Goal: Information Seeking & Learning: Learn about a topic

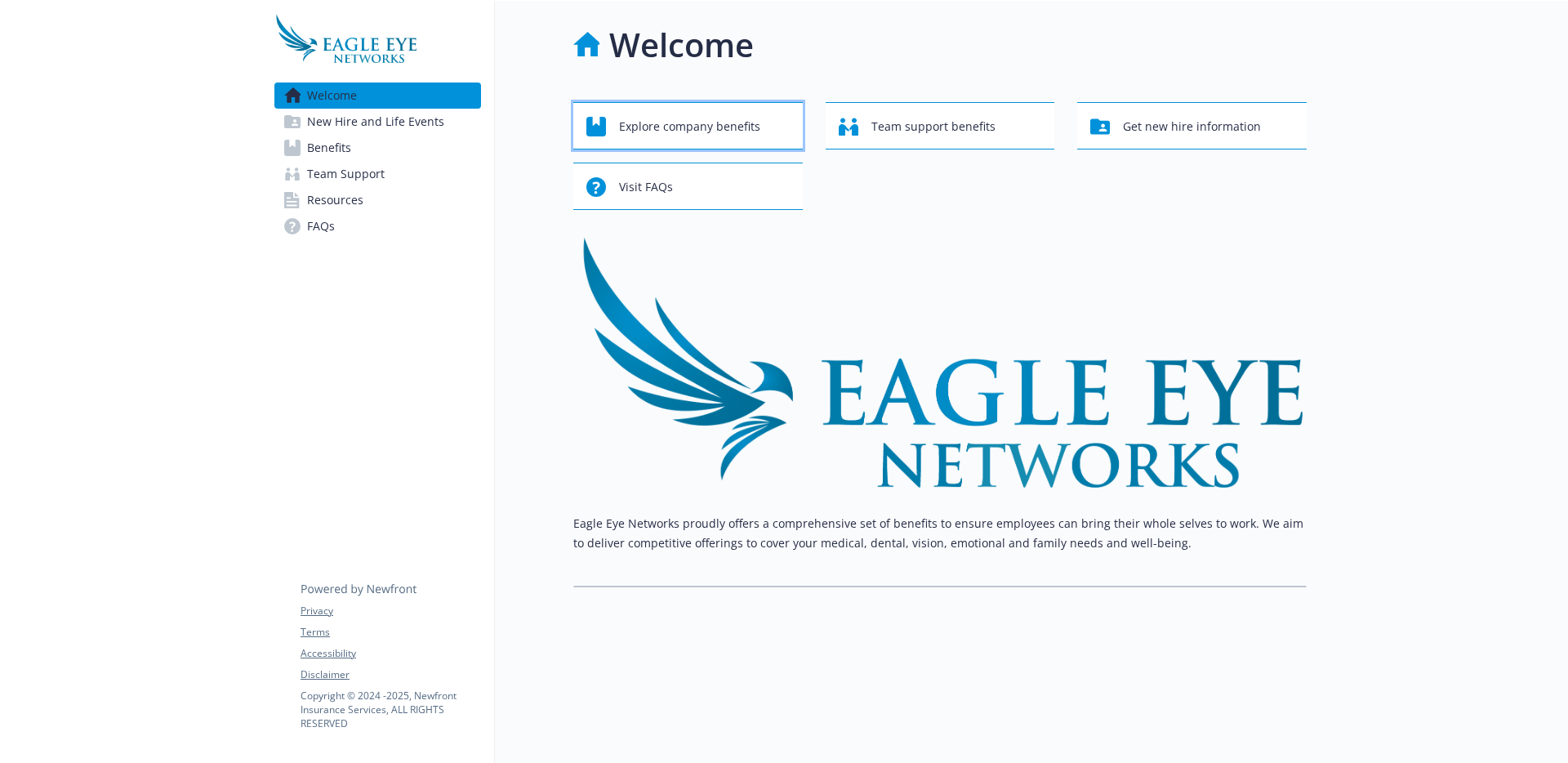
click at [675, 123] on span "Explore company benefits" at bounding box center [690, 126] width 141 height 31
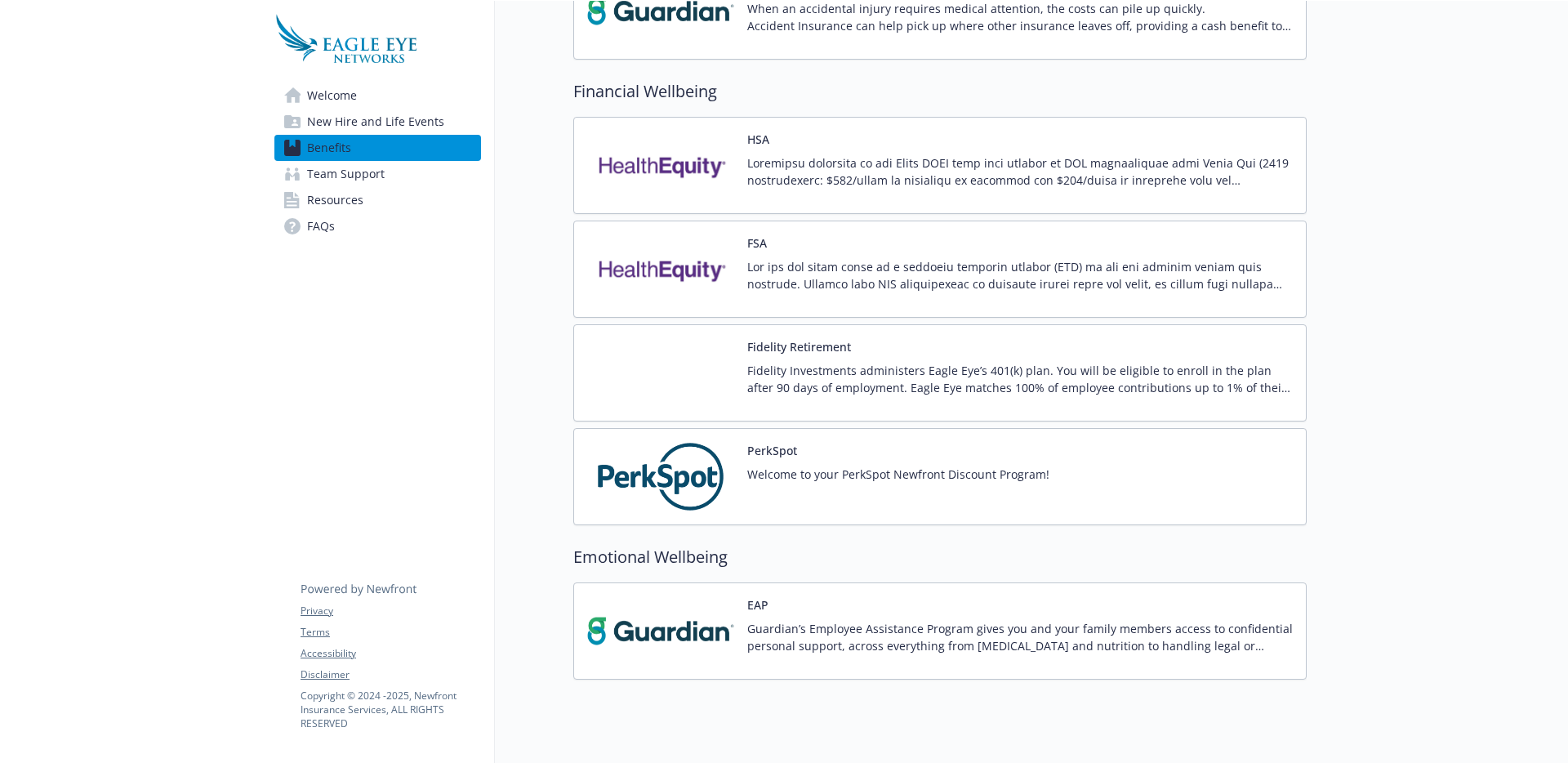
scroll to position [1453, 0]
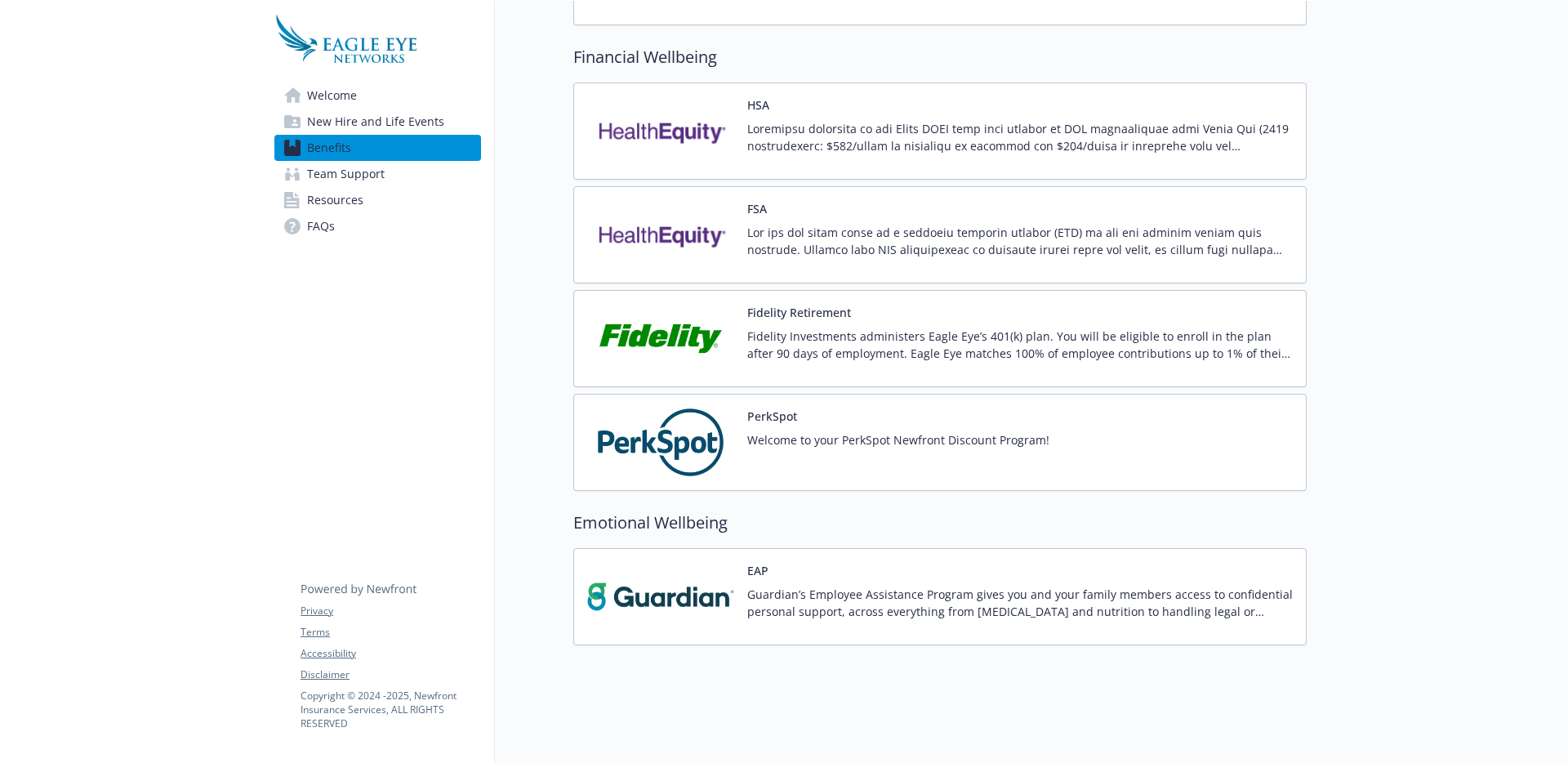
click at [408, 122] on span "New Hire and Life Events" at bounding box center [376, 122] width 138 height 26
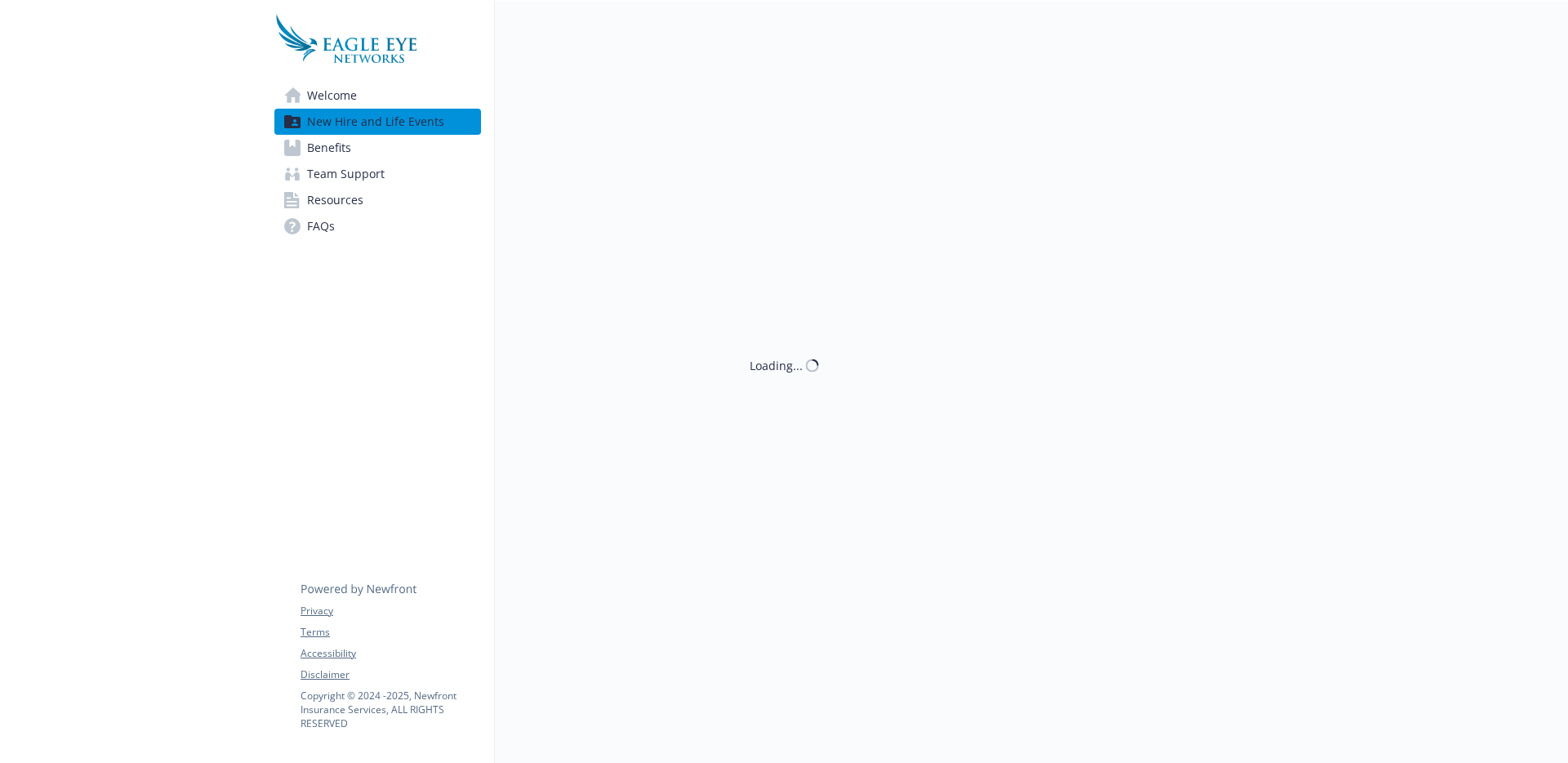
scroll to position [13, 0]
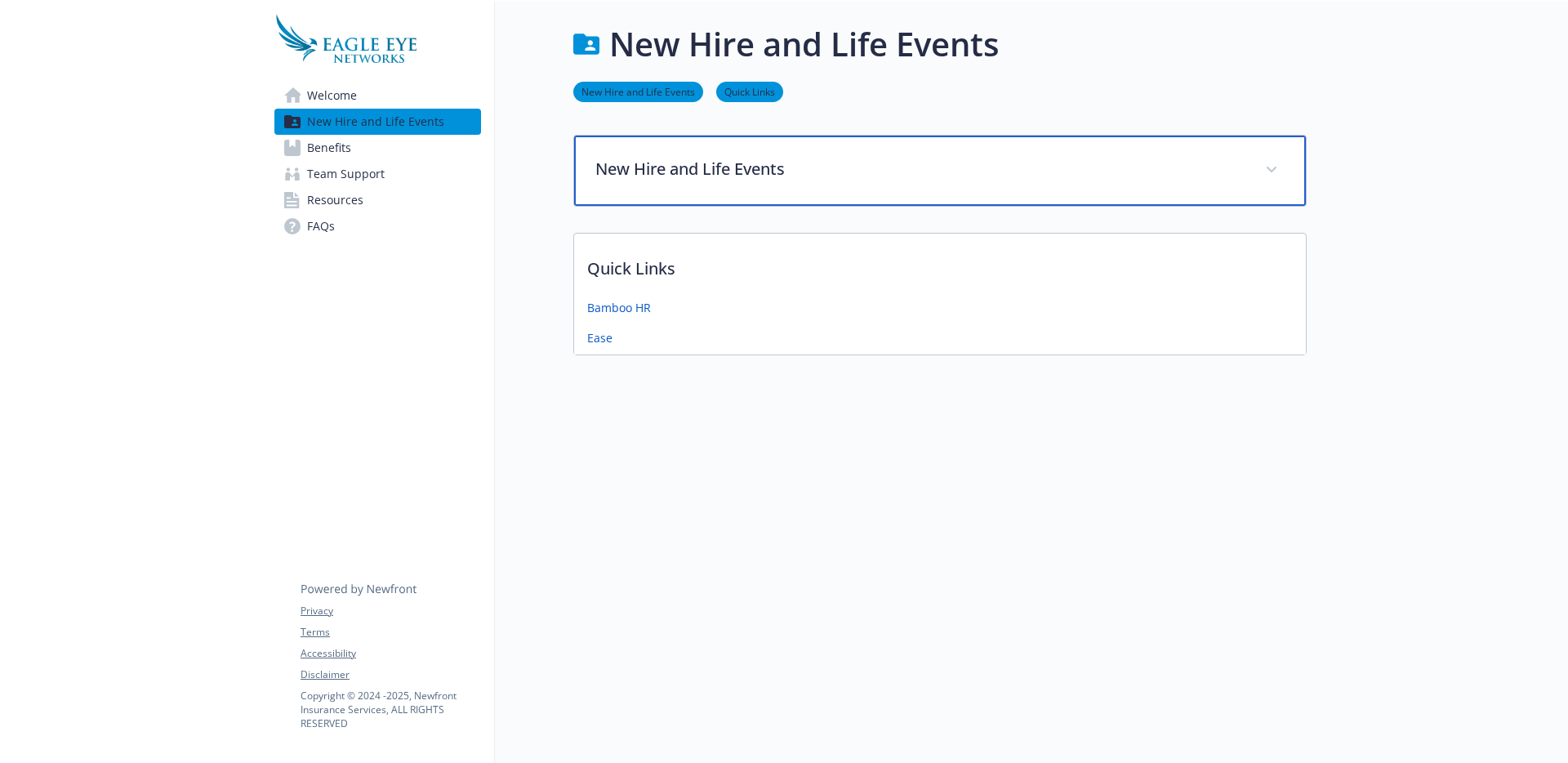
click at [725, 169] on div "New Hire and Life Events" at bounding box center [940, 171] width 732 height 71
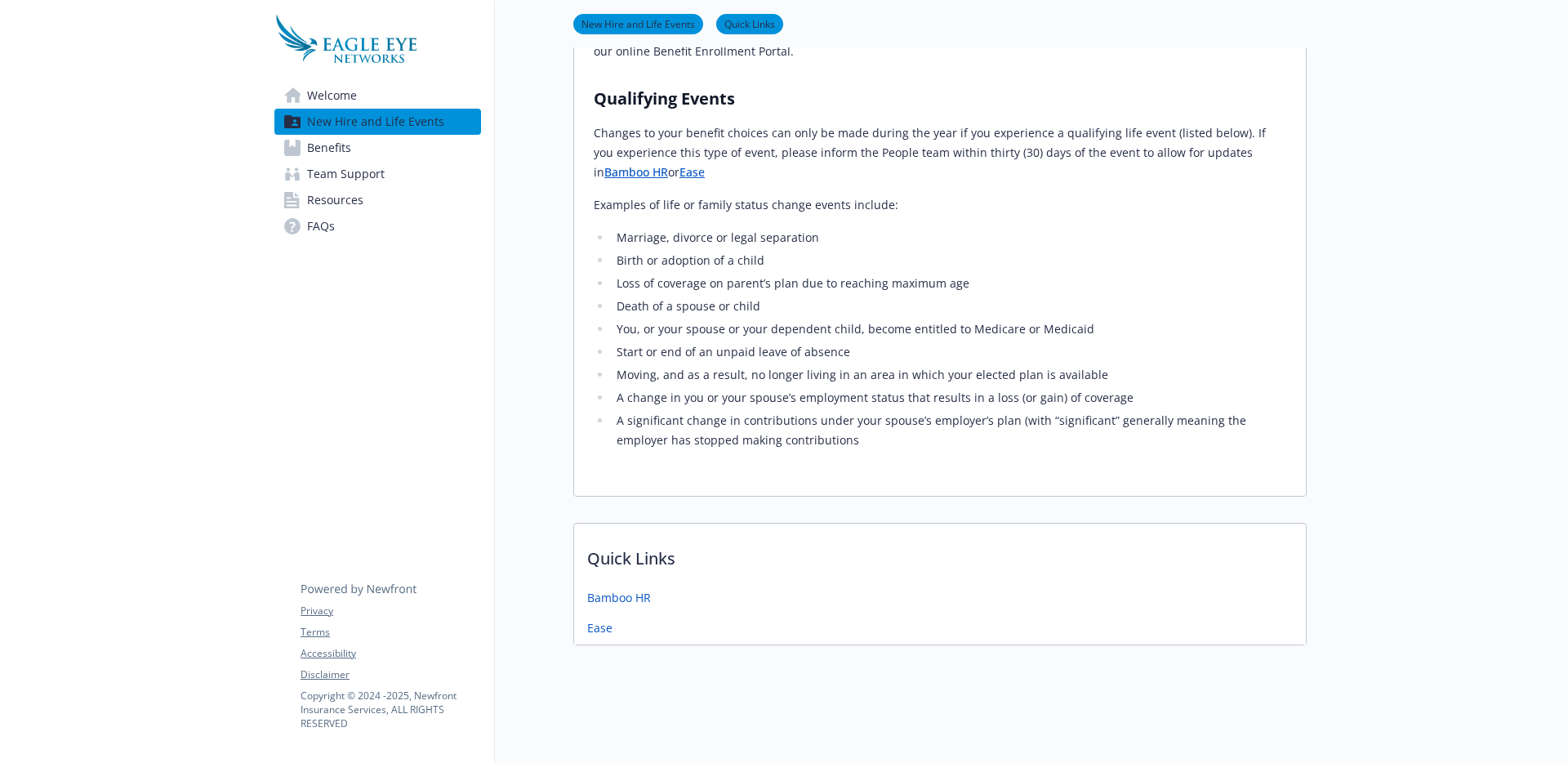
scroll to position [285, 0]
